Goal: Task Accomplishment & Management: Use online tool/utility

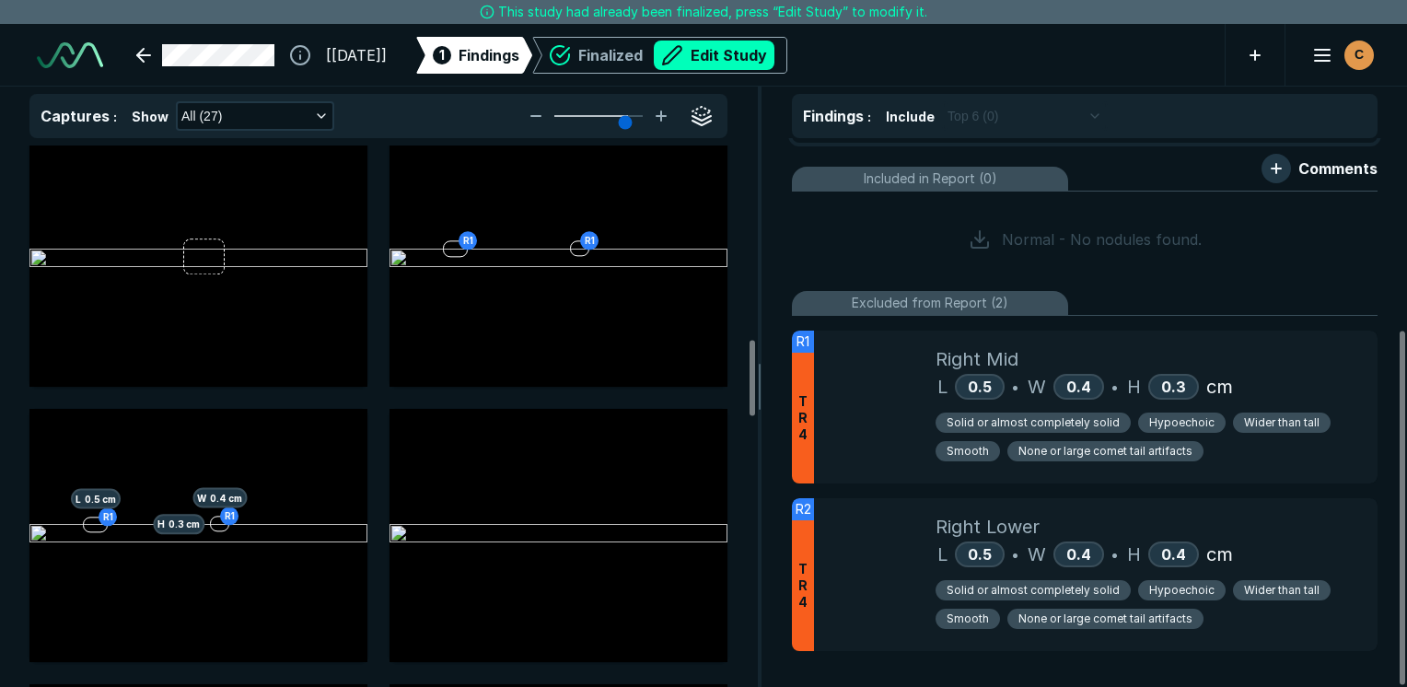
scroll to position [1390, 0]
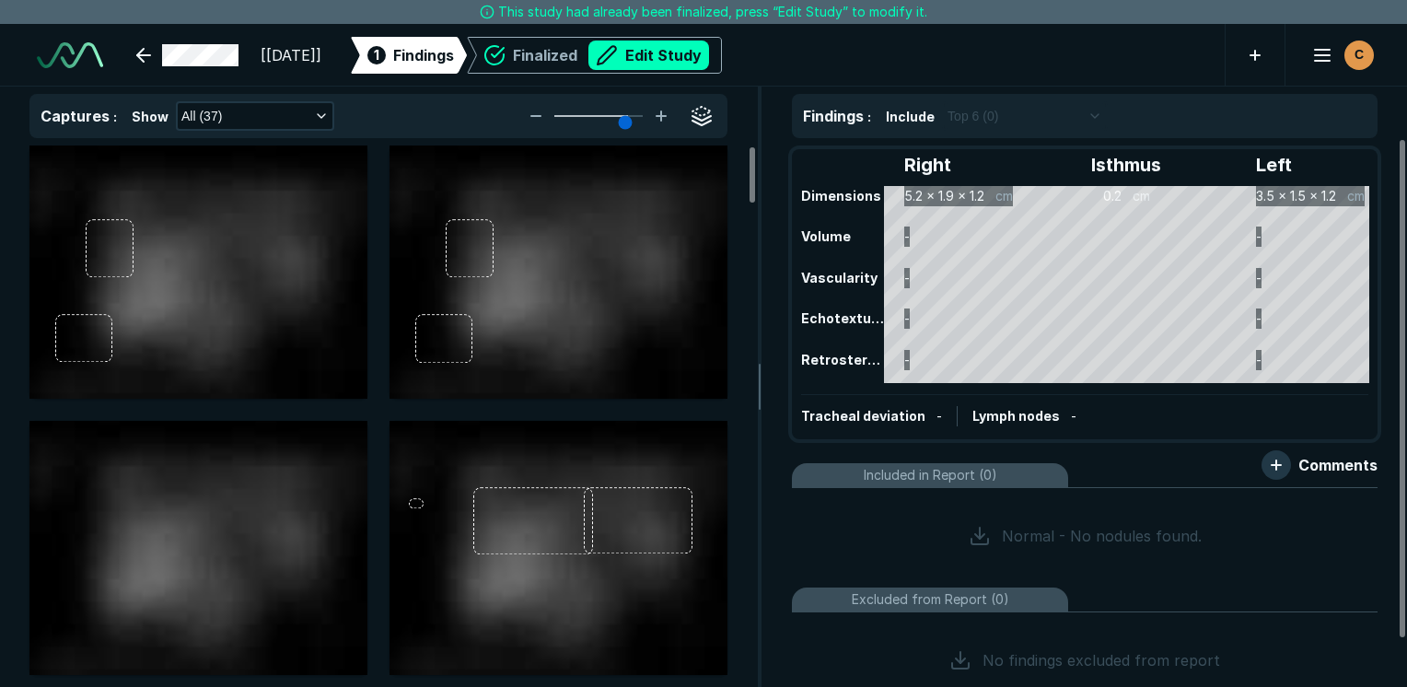
scroll to position [3617, 4989]
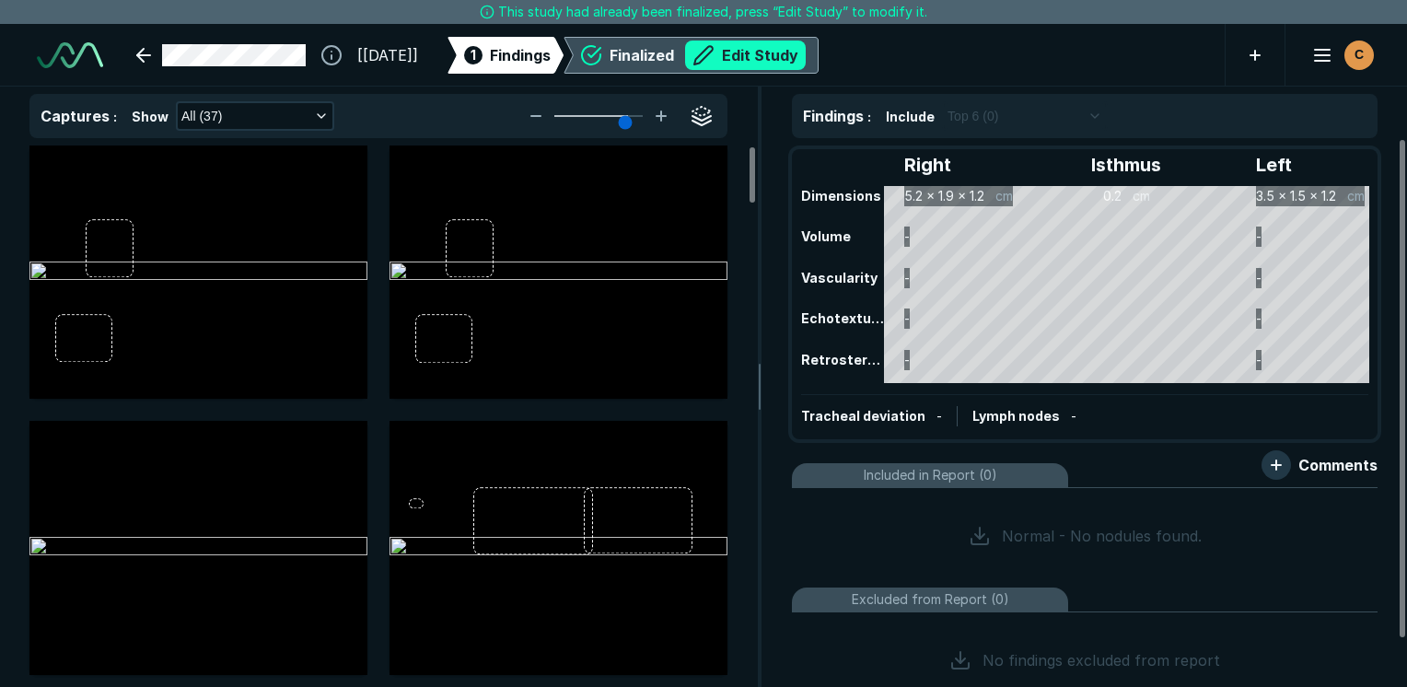
click at [775, 57] on button "Edit Study" at bounding box center [745, 55] width 121 height 29
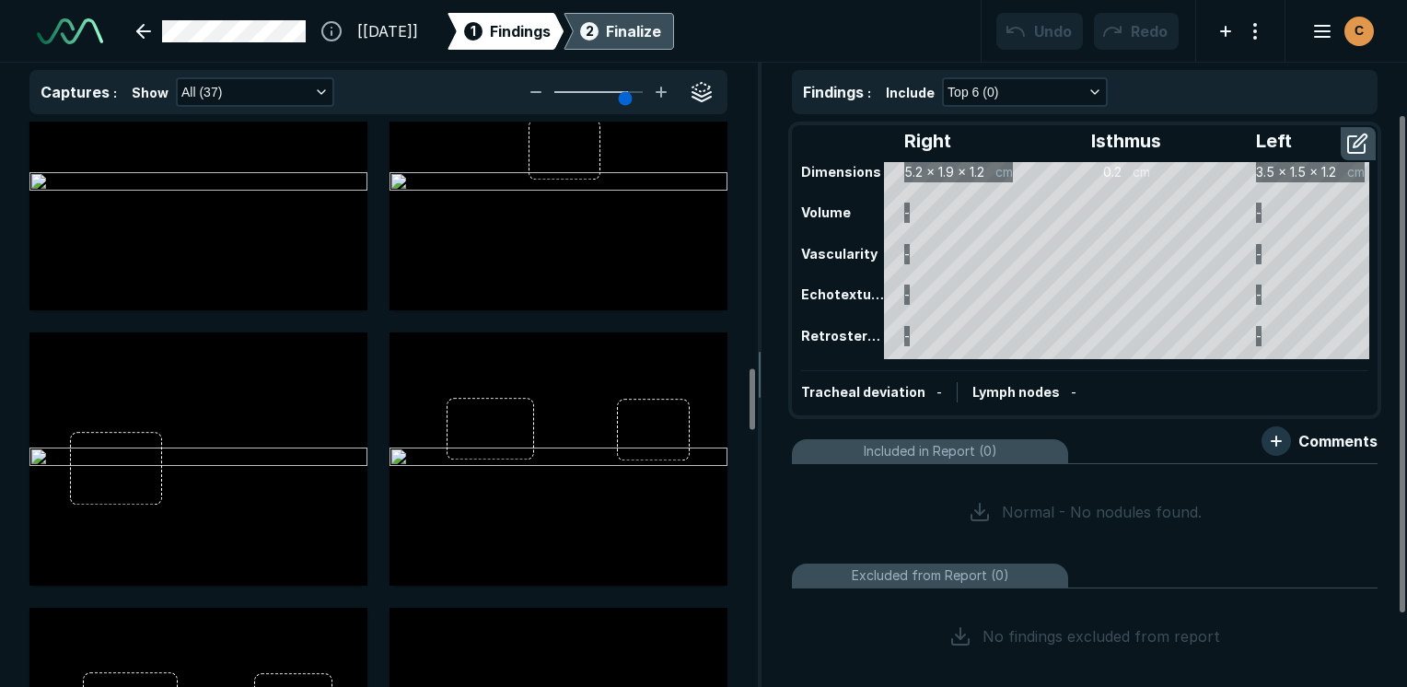
scroll to position [2302, 0]
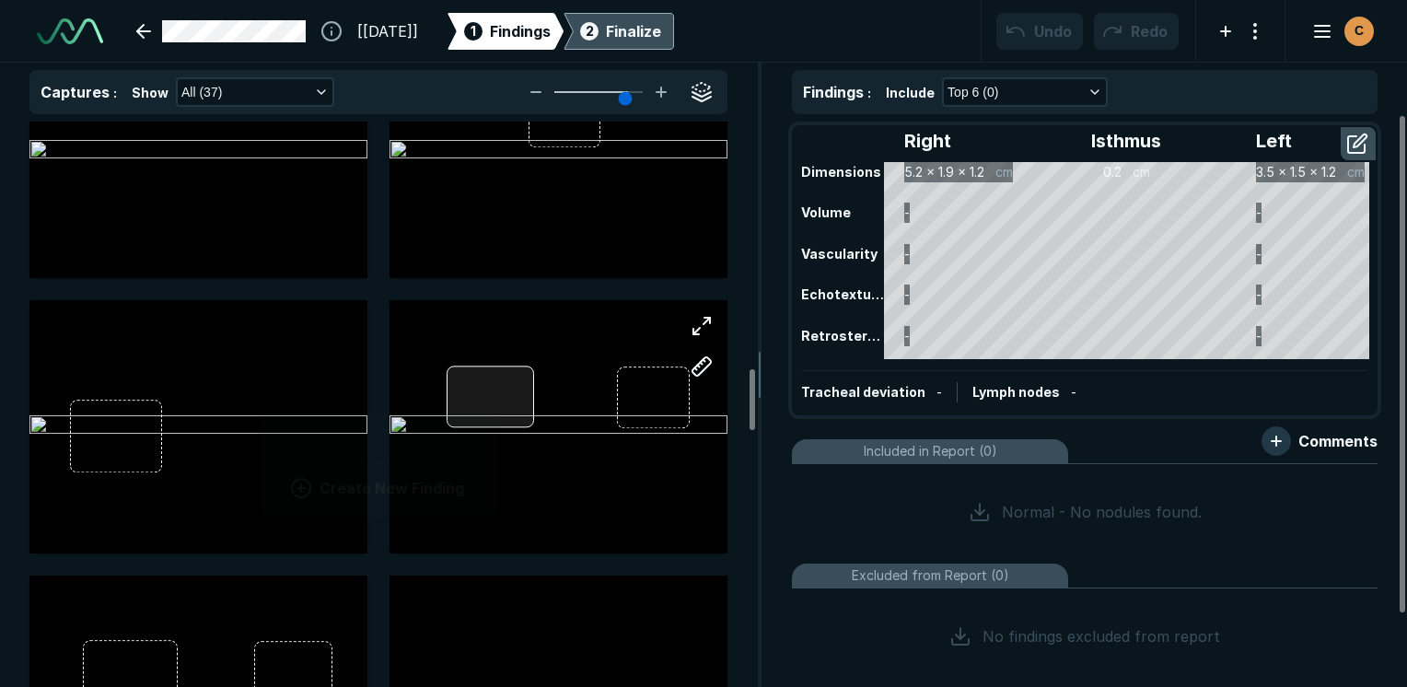
click at [494, 402] on div at bounding box center [490, 397] width 87 height 61
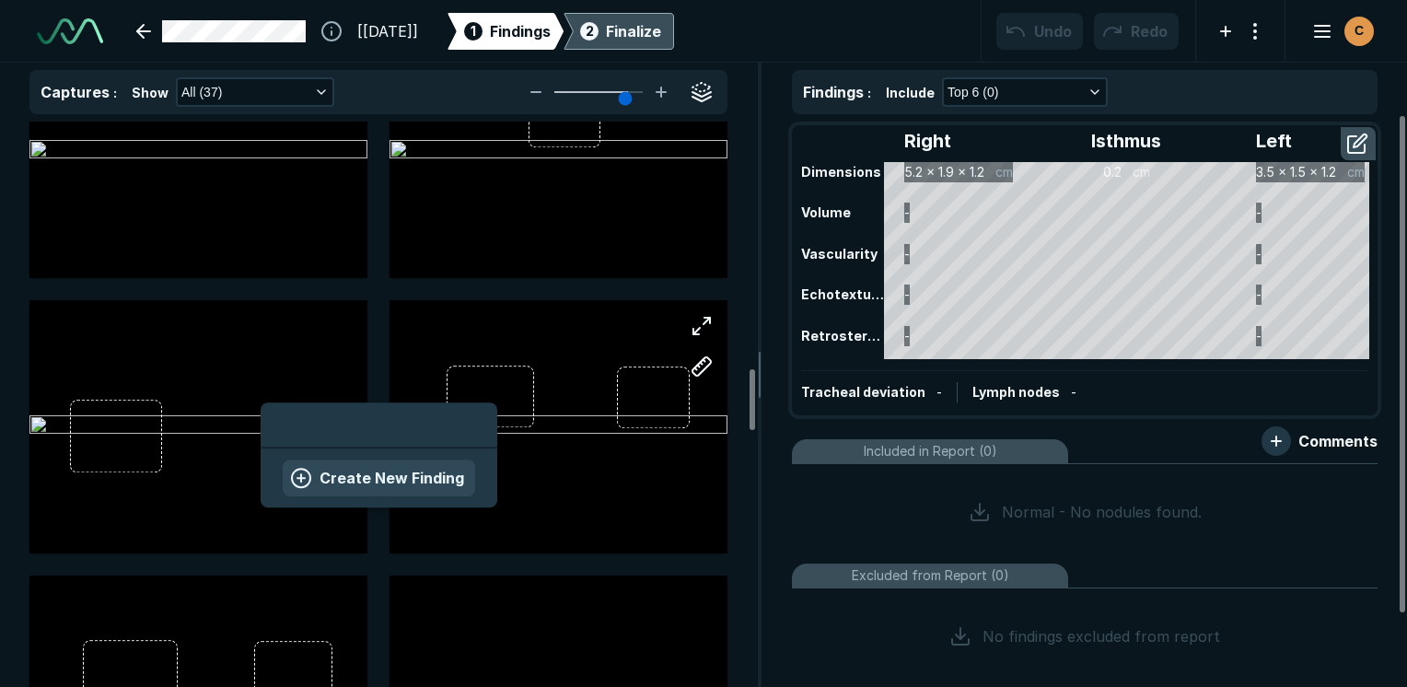
click at [438, 466] on button "Create New Finding" at bounding box center [379, 478] width 192 height 37
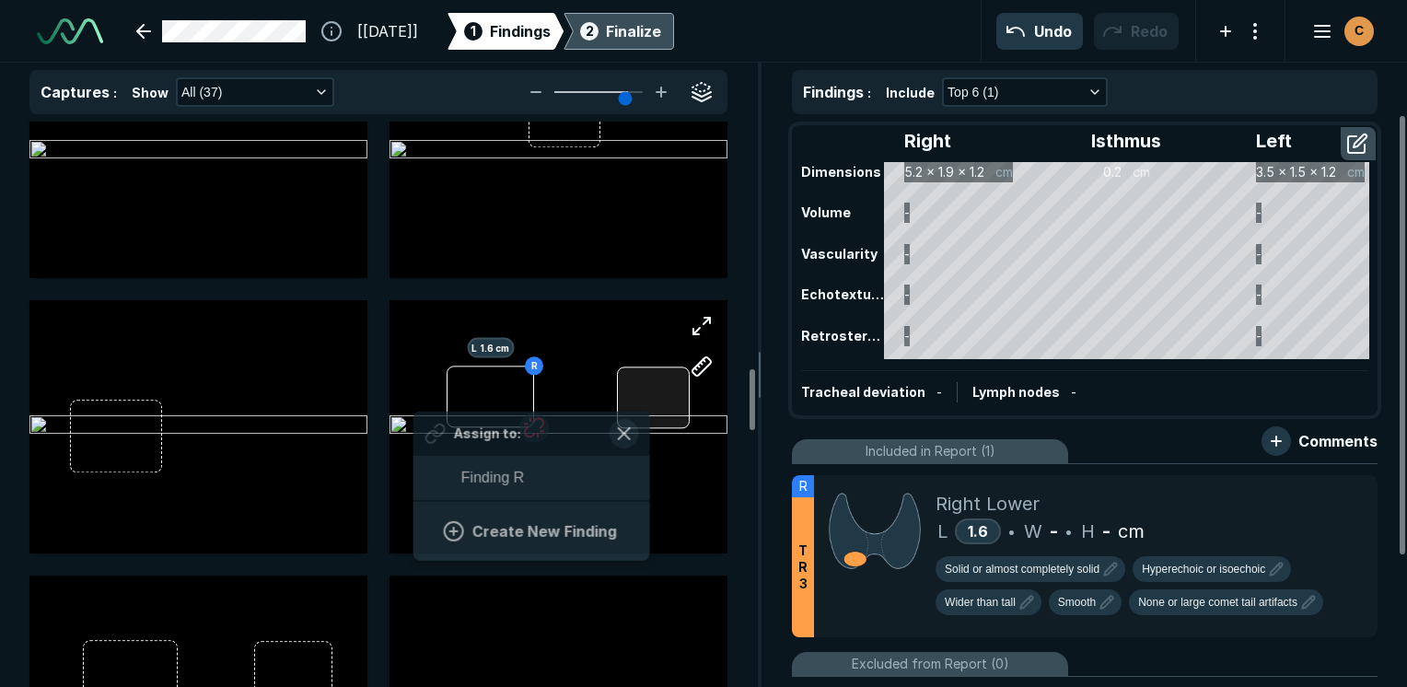
click at [647, 407] on div at bounding box center [653, 397] width 73 height 61
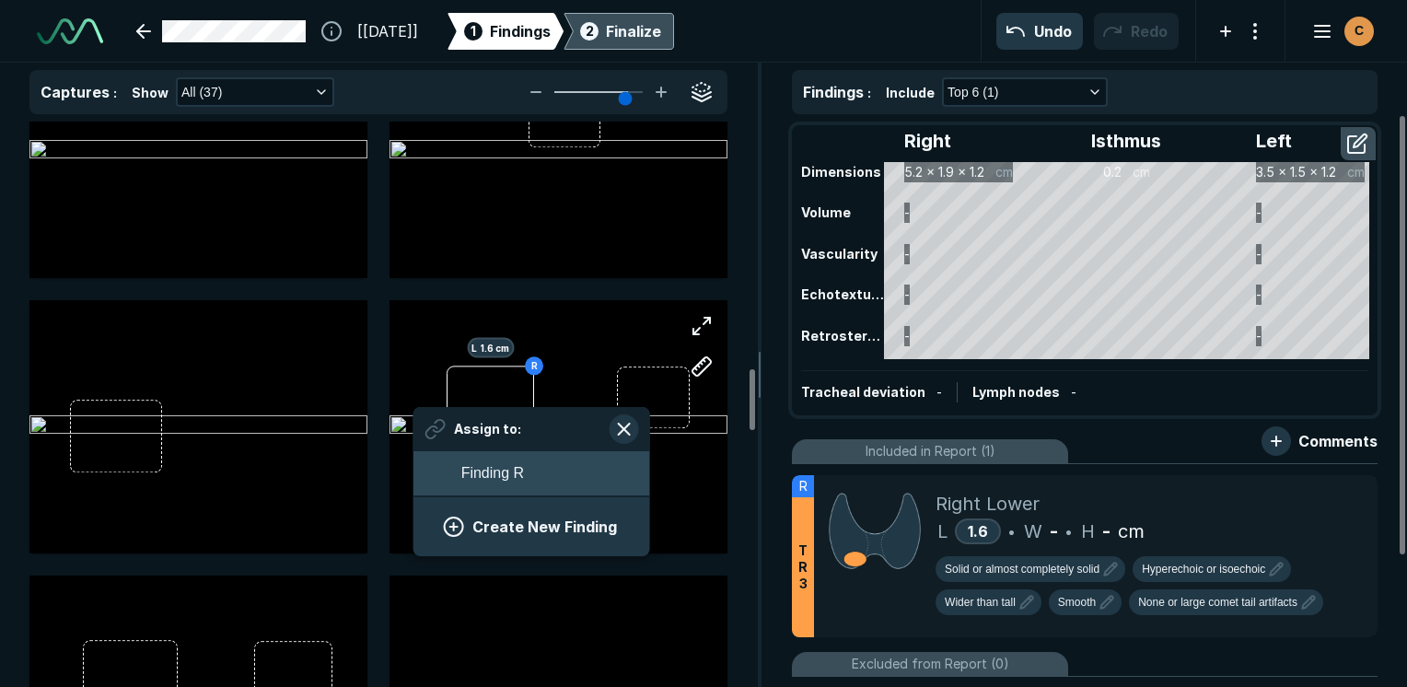
click at [534, 462] on button "Finding R" at bounding box center [532, 473] width 237 height 44
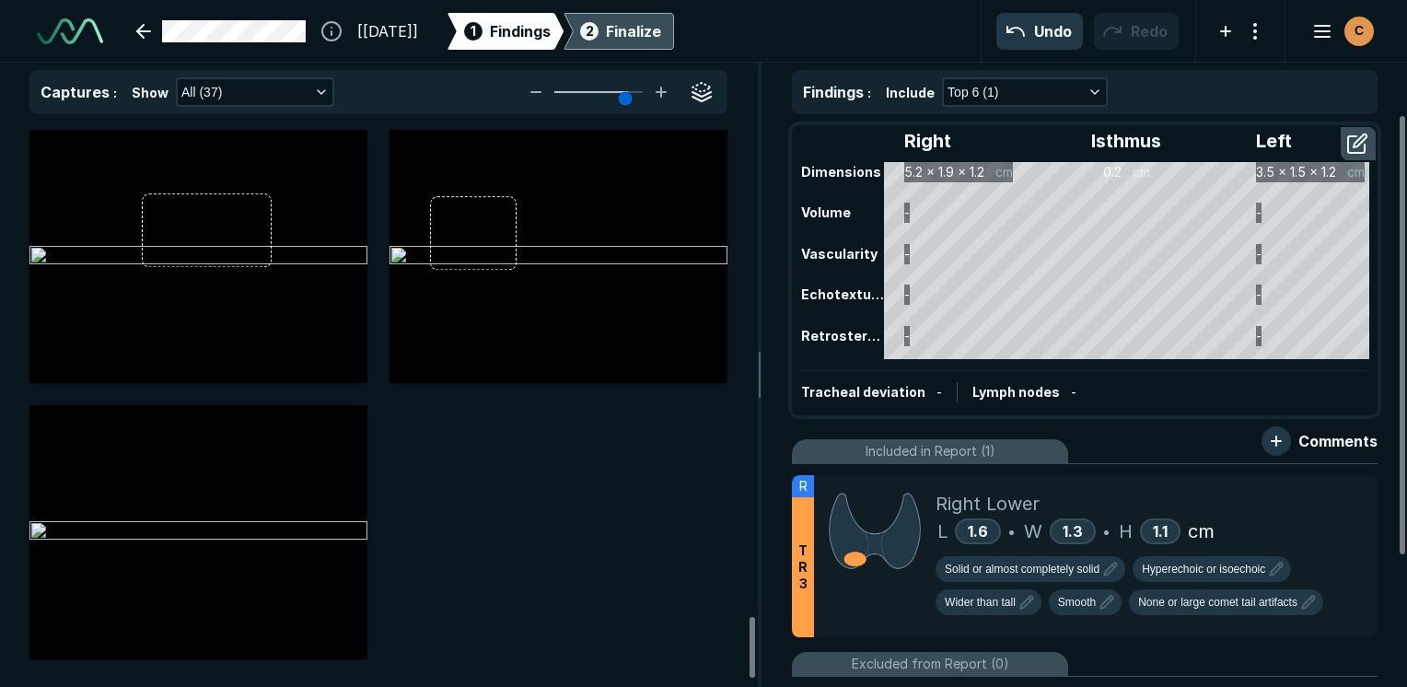
scroll to position [4678, 0]
click at [661, 17] on div "2 Finalize" at bounding box center [619, 31] width 85 height 37
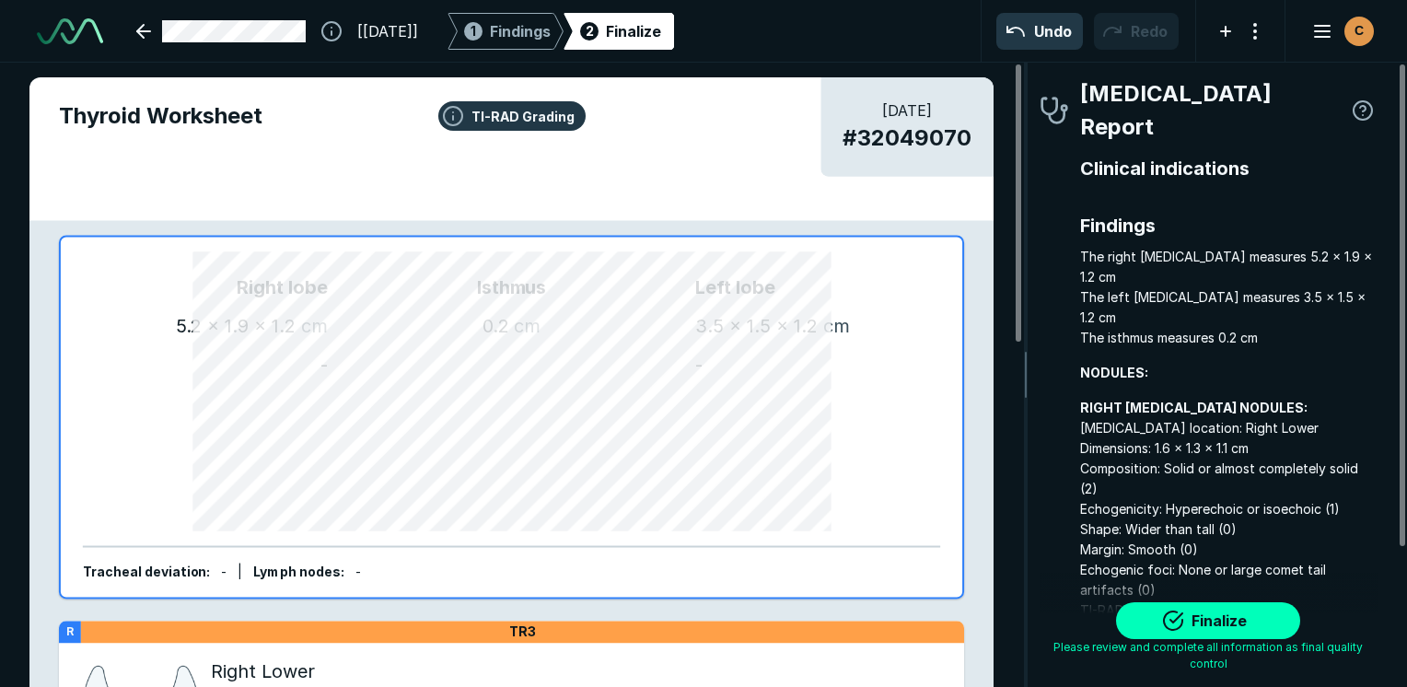
scroll to position [5072, 3858]
click at [1242, 623] on button "Finalize" at bounding box center [1208, 620] width 184 height 37
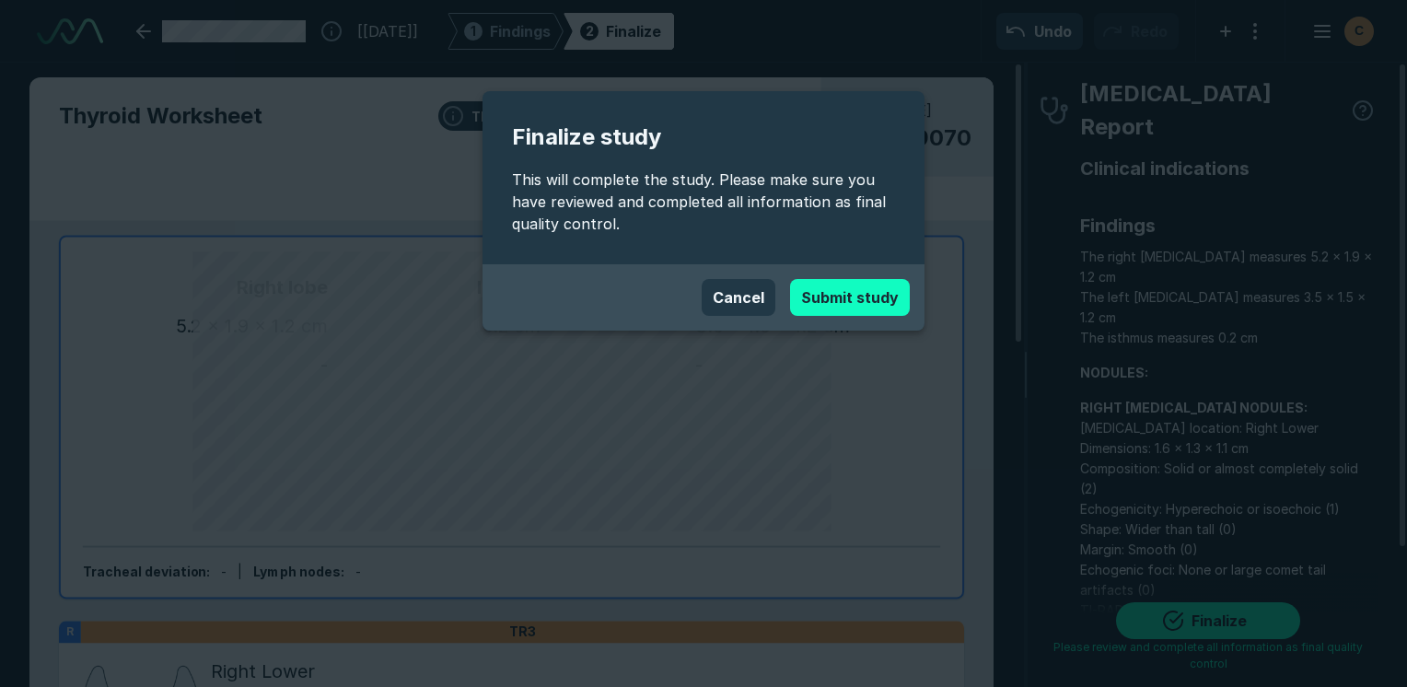
click at [903, 300] on button "Submit study" at bounding box center [850, 297] width 120 height 37
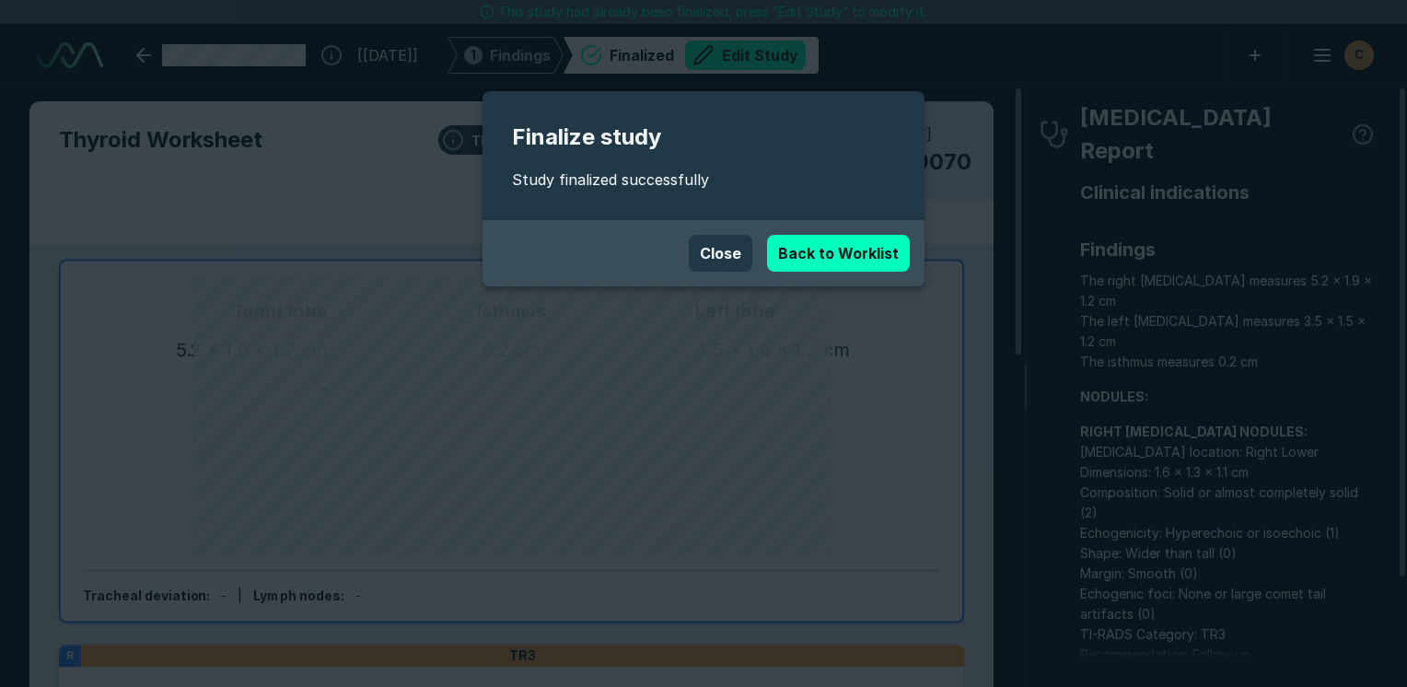
scroll to position [5031, 8698]
click at [832, 247] on link "Back to Worklist" at bounding box center [838, 253] width 143 height 37
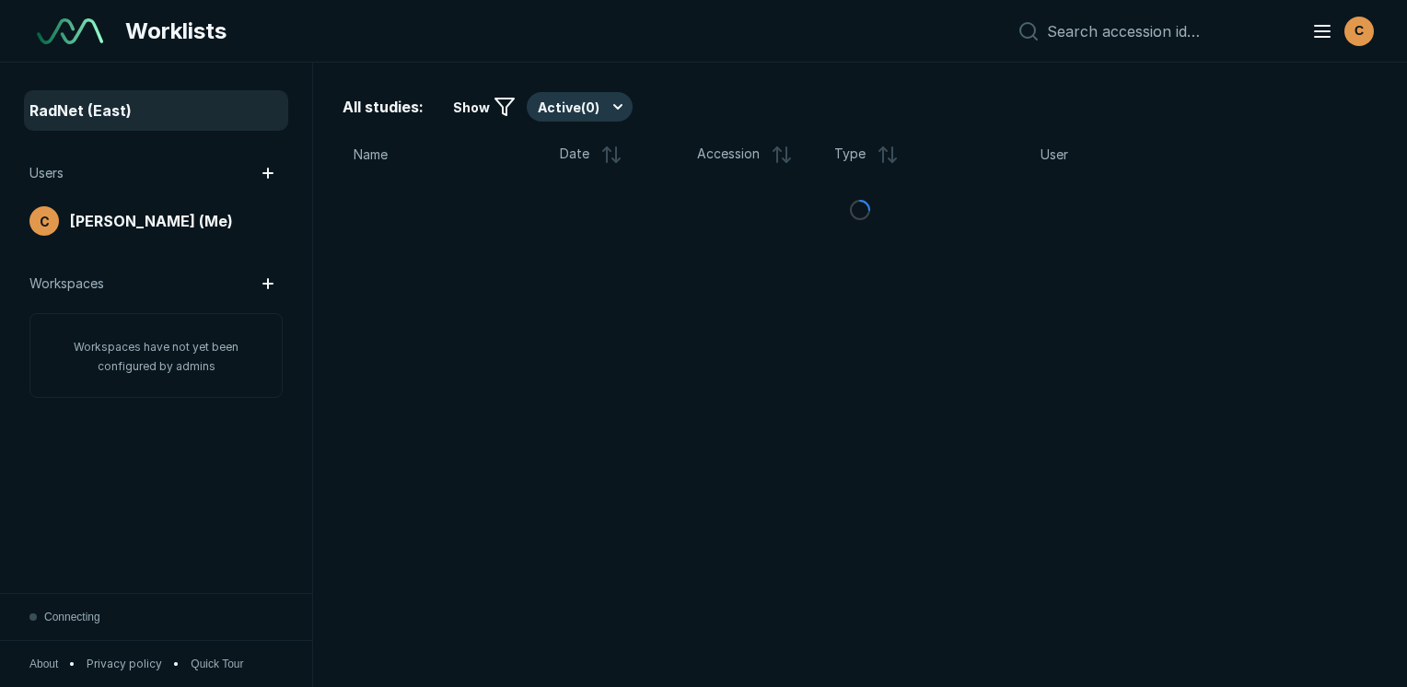
scroll to position [4843, 6995]
